Goal: Task Accomplishment & Management: Use online tool/utility

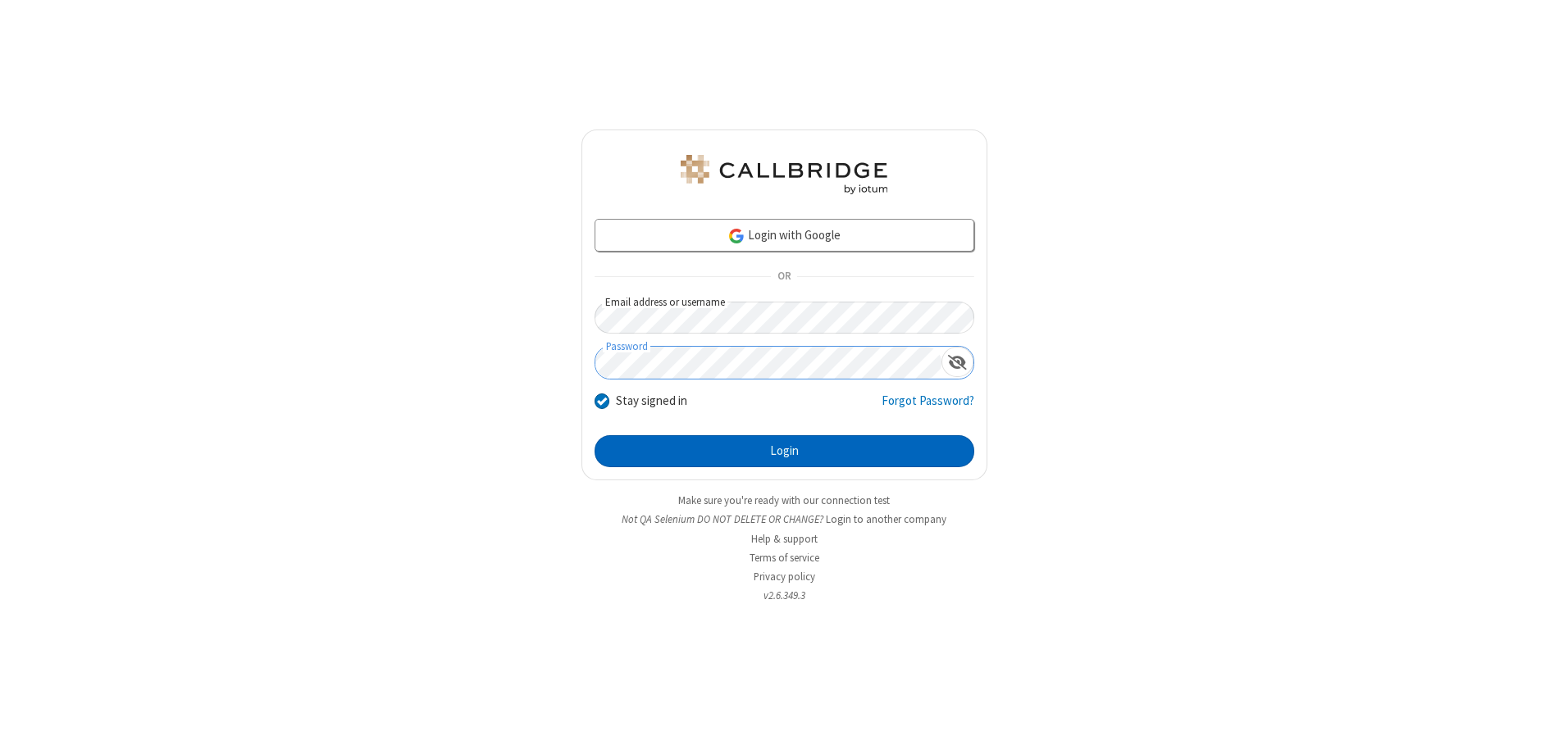
click at [784, 451] on button "Login" at bounding box center [784, 451] width 380 height 33
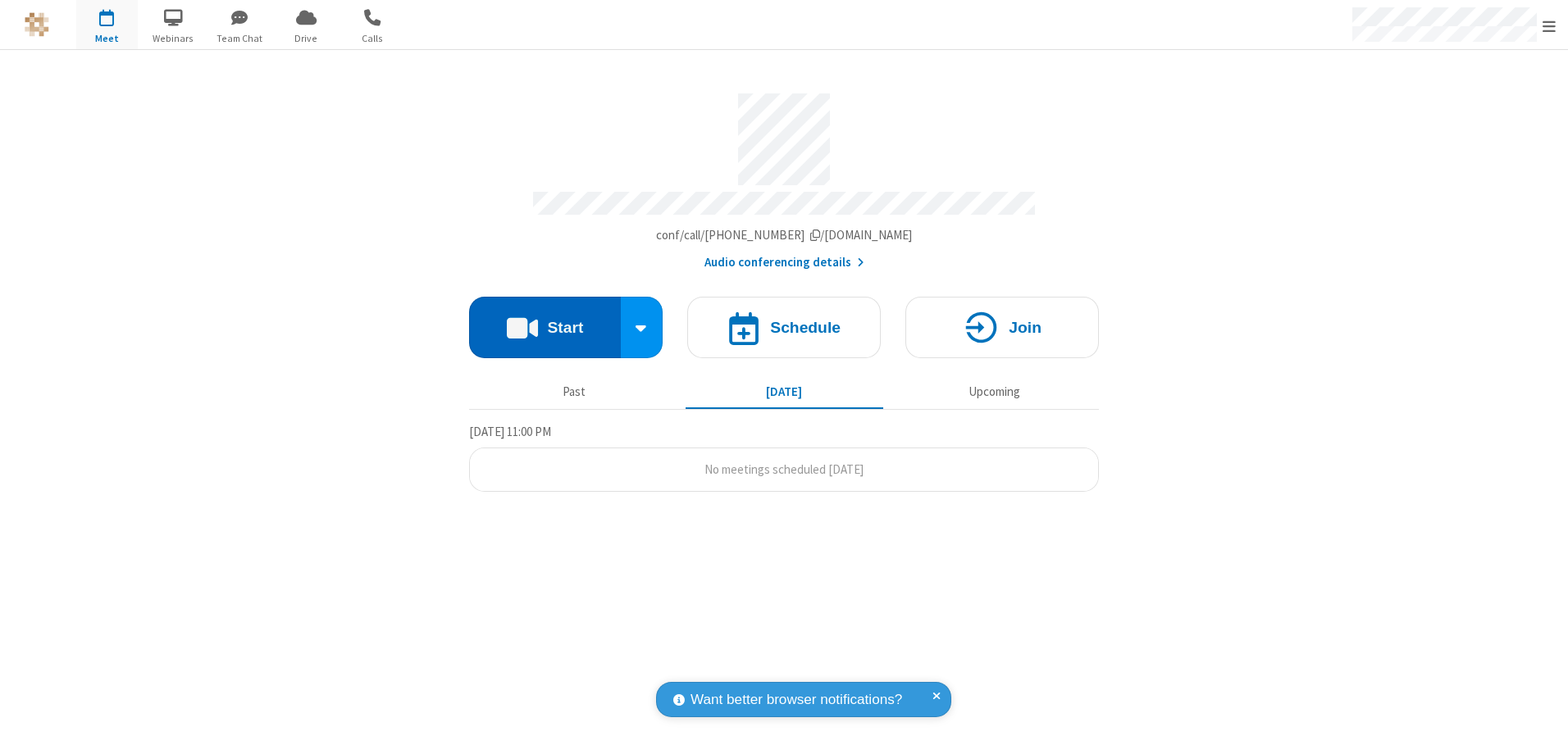
click at [544, 322] on button "Start" at bounding box center [545, 328] width 151 height 62
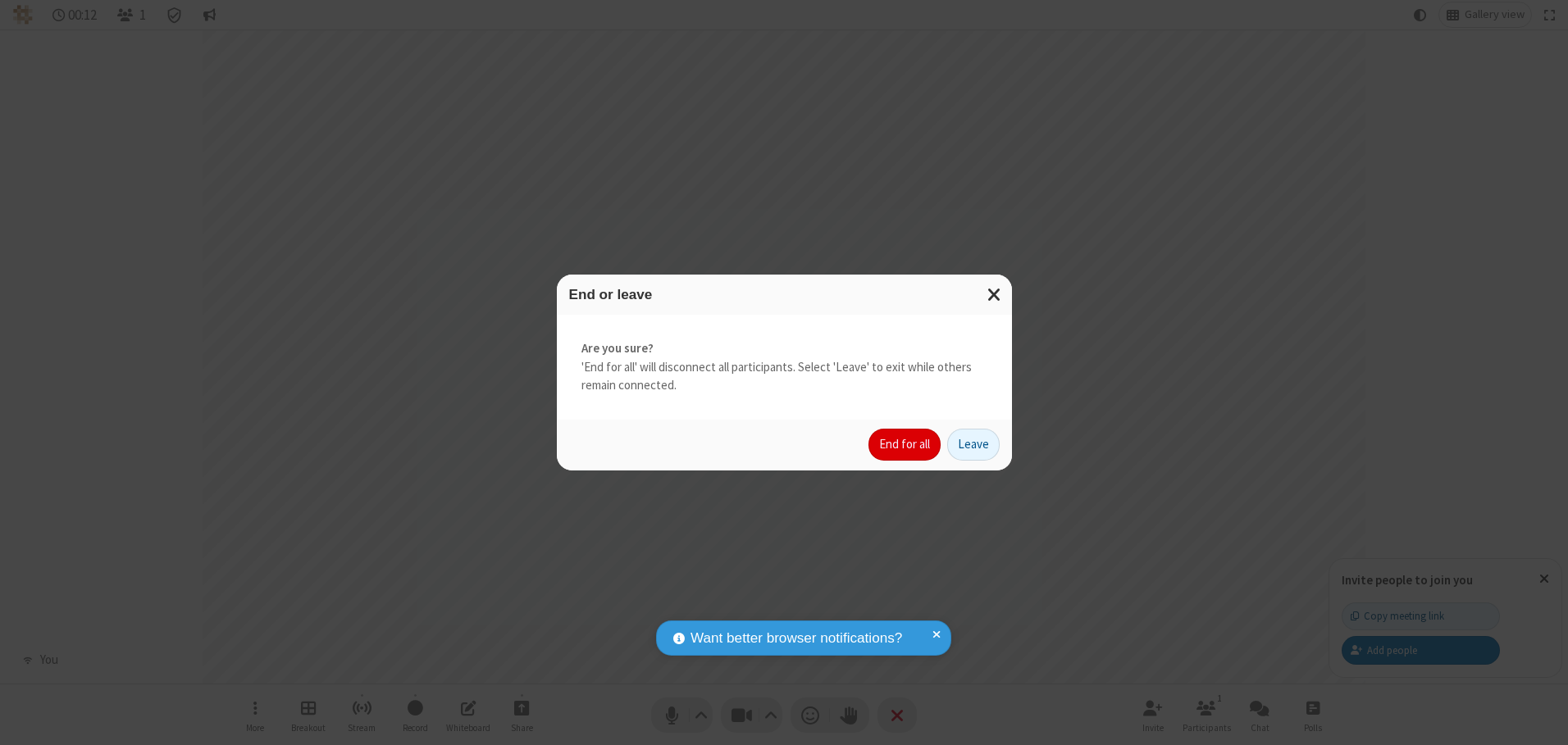
click at [905, 444] on button "End for all" at bounding box center [904, 445] width 72 height 33
